Goal: Find contact information: Obtain details needed to contact an individual or organization

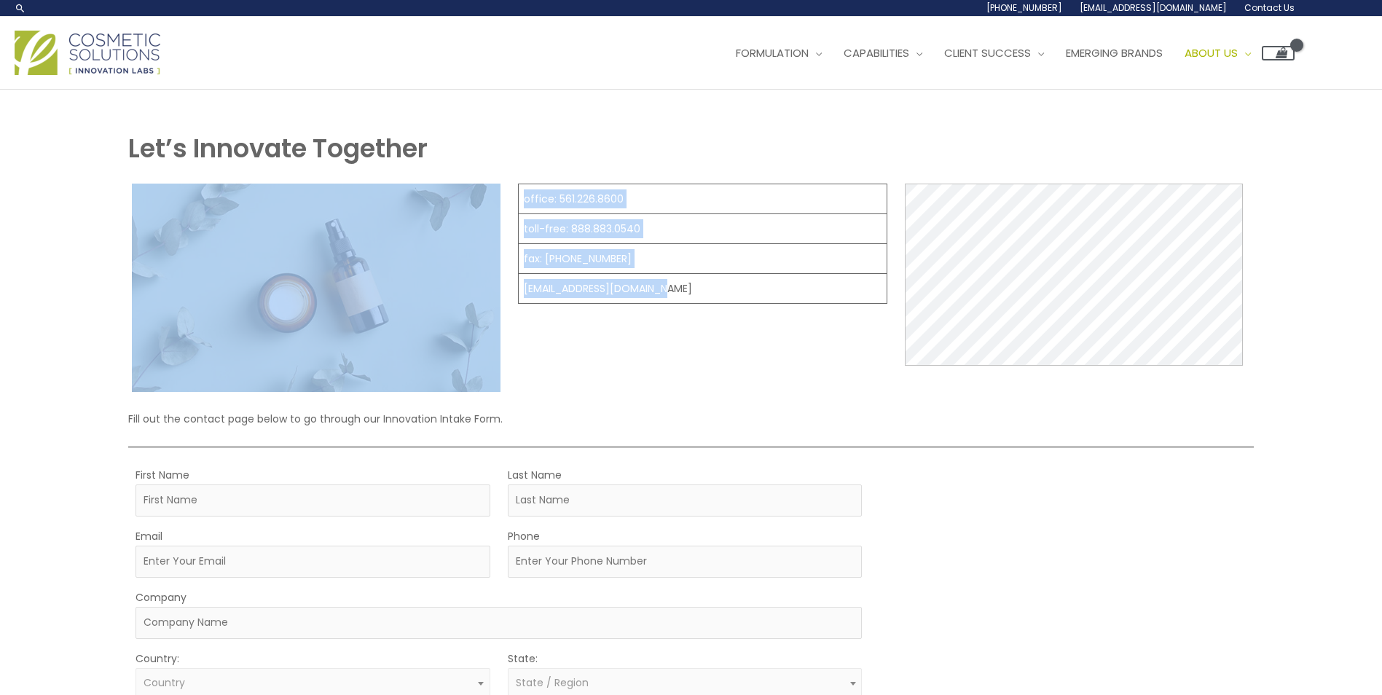
drag, startPoint x: 686, startPoint y: 293, endPoint x: 547, endPoint y: 299, distance: 139.3
click at [525, 302] on td "[EMAIL_ADDRESS][DOMAIN_NAME]" at bounding box center [703, 289] width 369 height 30
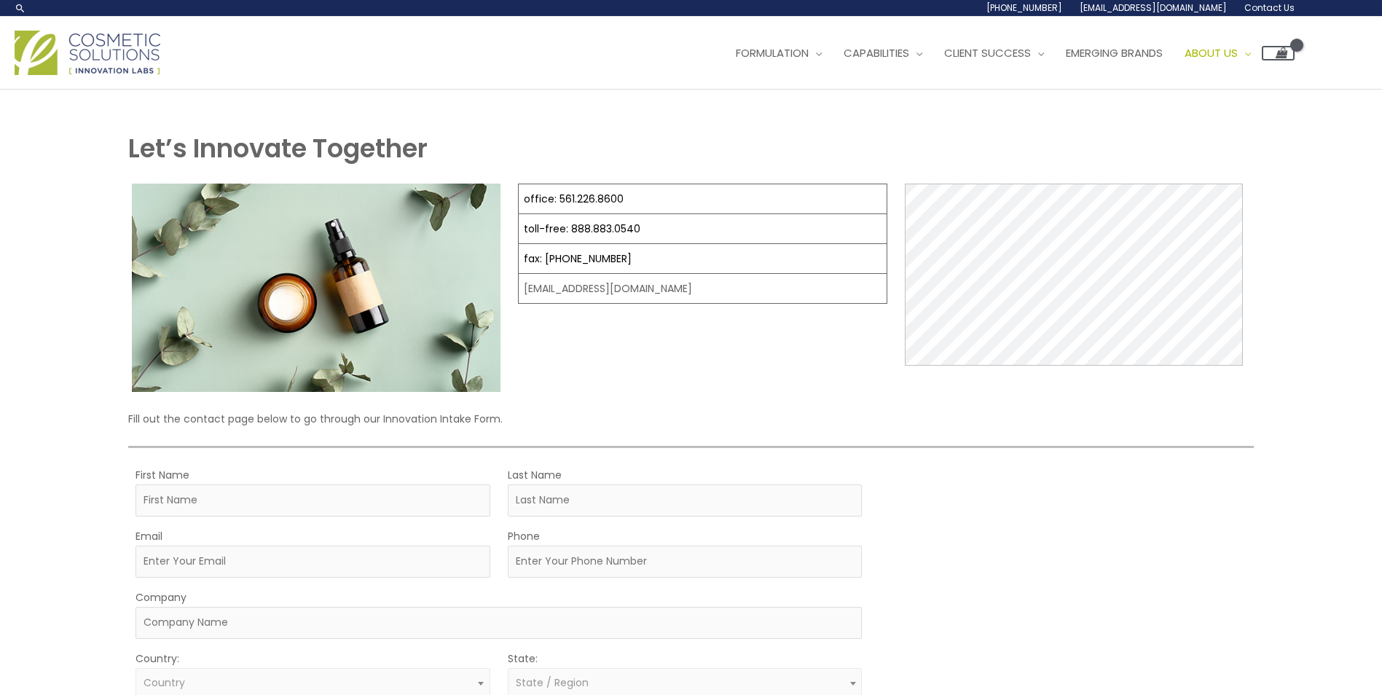
drag, startPoint x: 547, startPoint y: 299, endPoint x: 673, endPoint y: 350, distance: 136.7
click at [673, 350] on div "office: 561.226.8600 toll-free: [PHONE_NUMBER] fax: [PHONE_NUMBER] [EMAIL_ADDRE…" at bounding box center [702, 288] width 369 height 208
drag, startPoint x: 692, startPoint y: 285, endPoint x: 517, endPoint y: 291, distance: 175.0
click at [519, 291] on td "[EMAIL_ADDRESS][DOMAIN_NAME]" at bounding box center [703, 289] width 369 height 30
copy td "[EMAIL_ADDRESS][DOMAIN_NAME]"
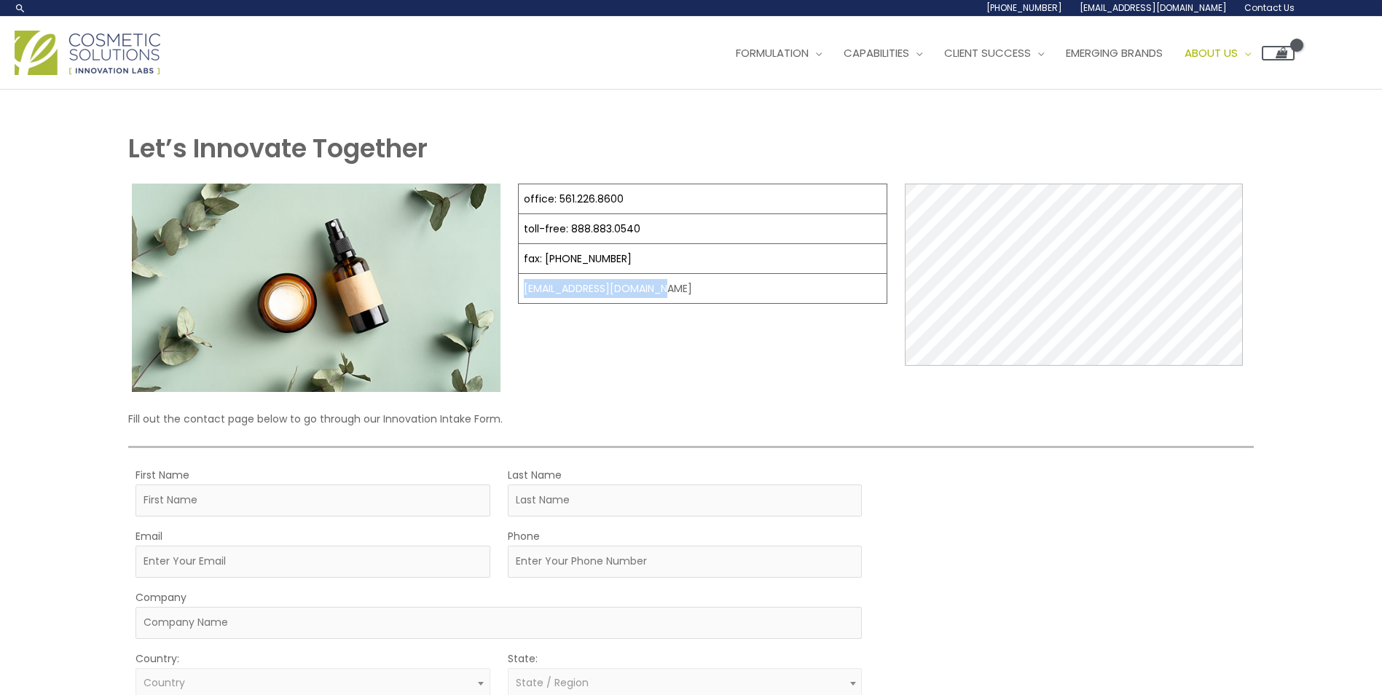
click at [676, 291] on td "[EMAIL_ADDRESS][DOMAIN_NAME]" at bounding box center [703, 289] width 369 height 30
click at [686, 291] on td "[EMAIL_ADDRESS][DOMAIN_NAME]" at bounding box center [703, 289] width 369 height 30
drag, startPoint x: 689, startPoint y: 289, endPoint x: 517, endPoint y: 294, distance: 172.1
click at [519, 294] on td "[EMAIL_ADDRESS][DOMAIN_NAME]" at bounding box center [703, 289] width 369 height 30
copy td "[EMAIL_ADDRESS][DOMAIN_NAME]"
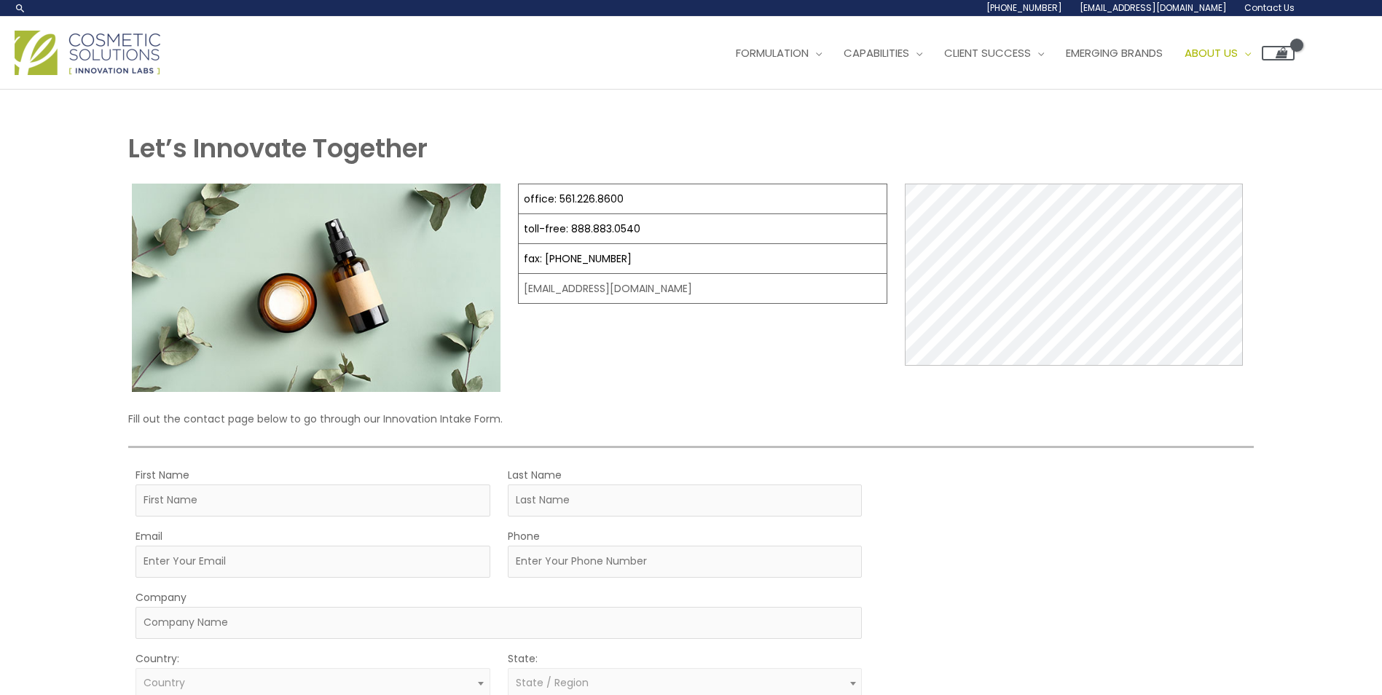
click at [43, 308] on div "Let’s Innovate Together office: 561.226.8600 toll-free: [PHONE_NUMBER] fax: [PH…" at bounding box center [691, 545] width 1382 height 911
